Goal: Obtain resource: Download file/media

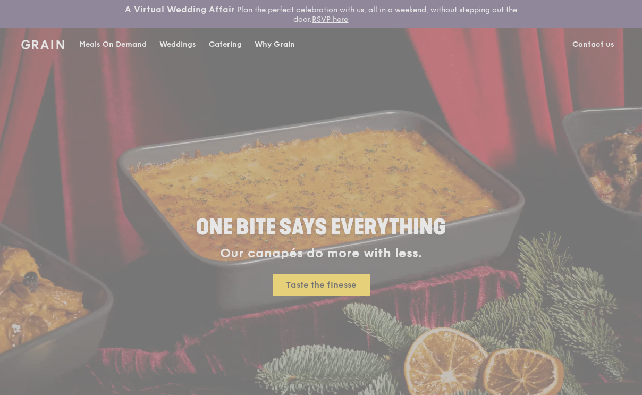
click at [233, 43] on div "Weddings by Grain presents Plan the perfect celebration with us, all in a weeke…" at bounding box center [321, 197] width 642 height 395
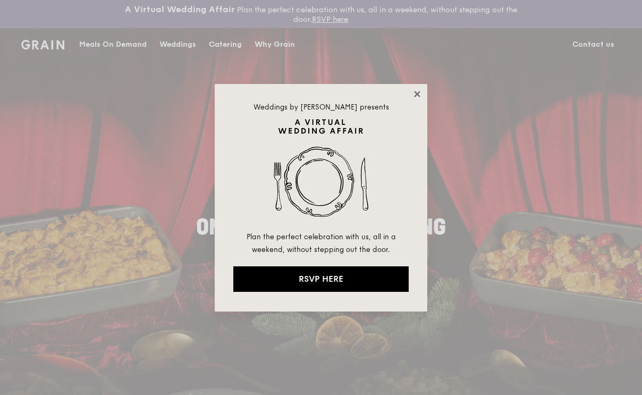
click at [417, 93] on icon at bounding box center [417, 94] width 6 height 6
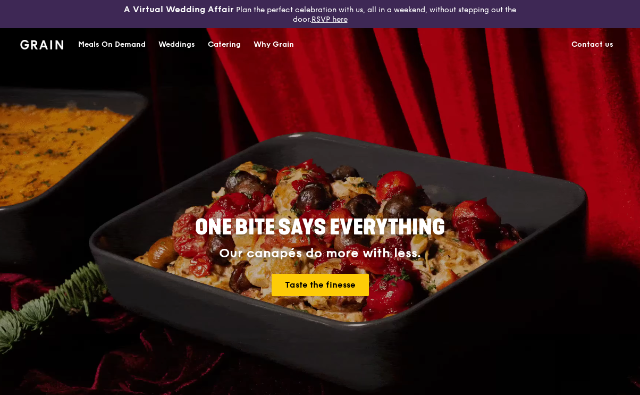
click at [225, 45] on div "Catering" at bounding box center [224, 45] width 33 height 32
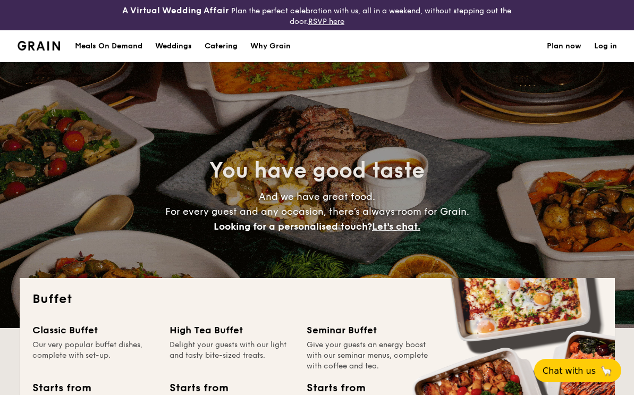
select select
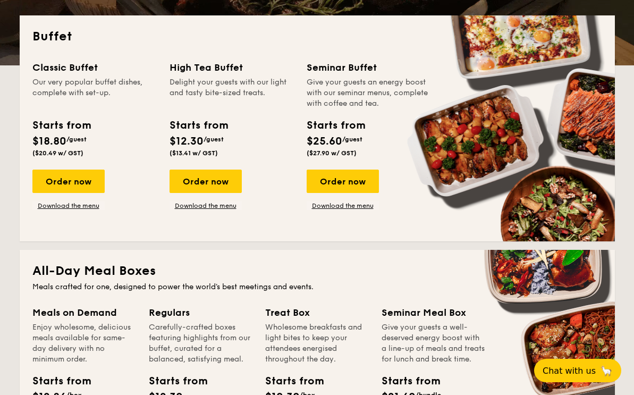
scroll to position [213, 0]
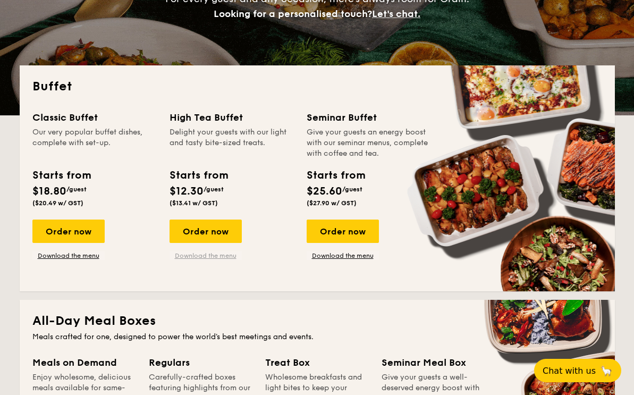
click at [199, 260] on link "Download the menu" at bounding box center [206, 256] width 72 height 9
